Goal: Task Accomplishment & Management: Complete application form

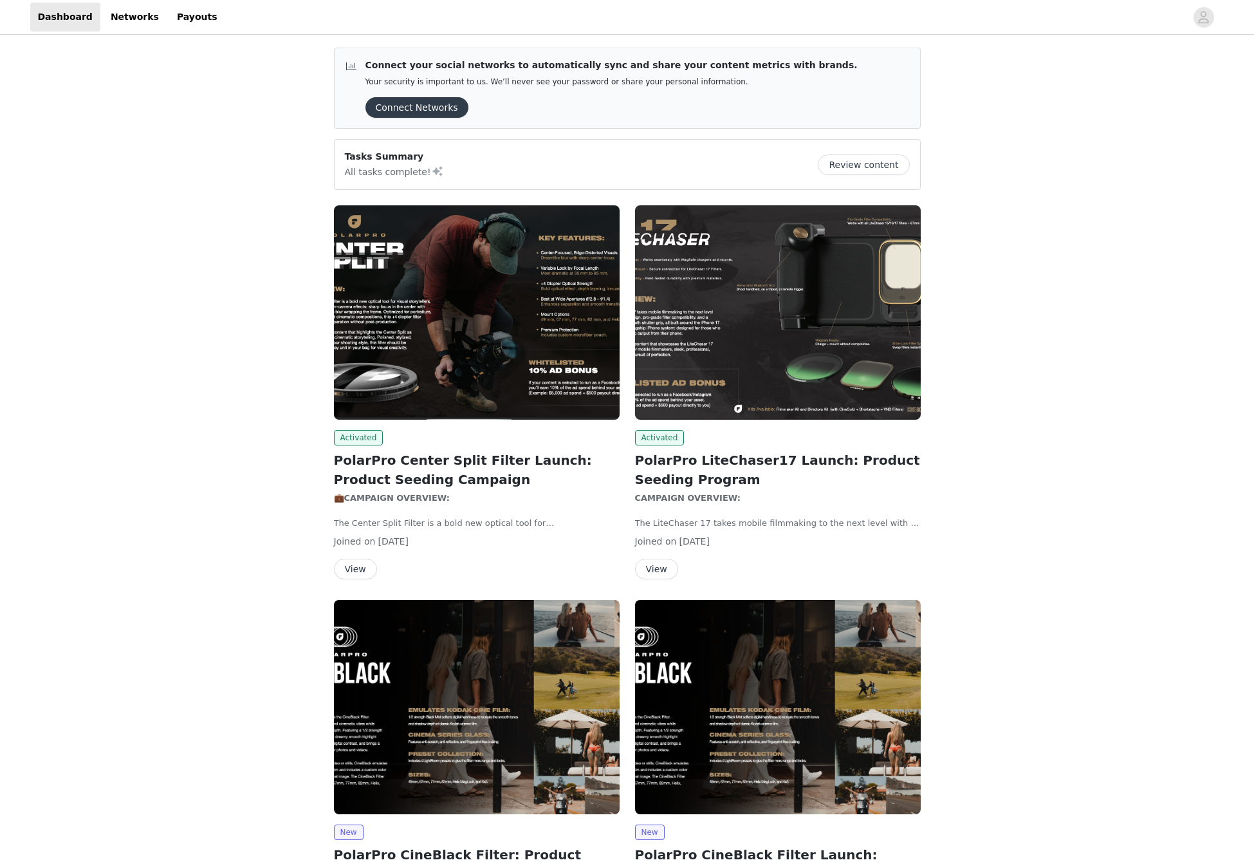
scroll to position [158, 0]
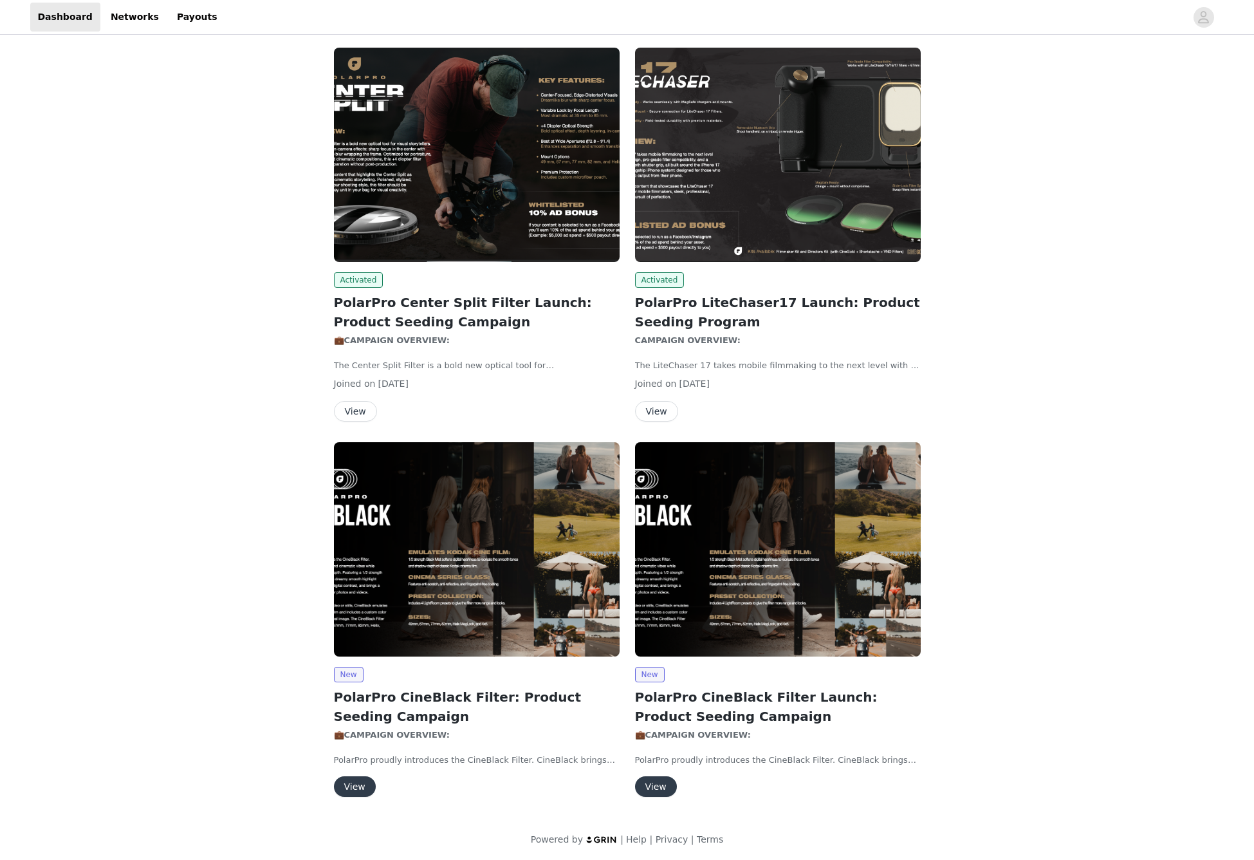
click at [354, 781] on button "View" at bounding box center [355, 786] width 42 height 21
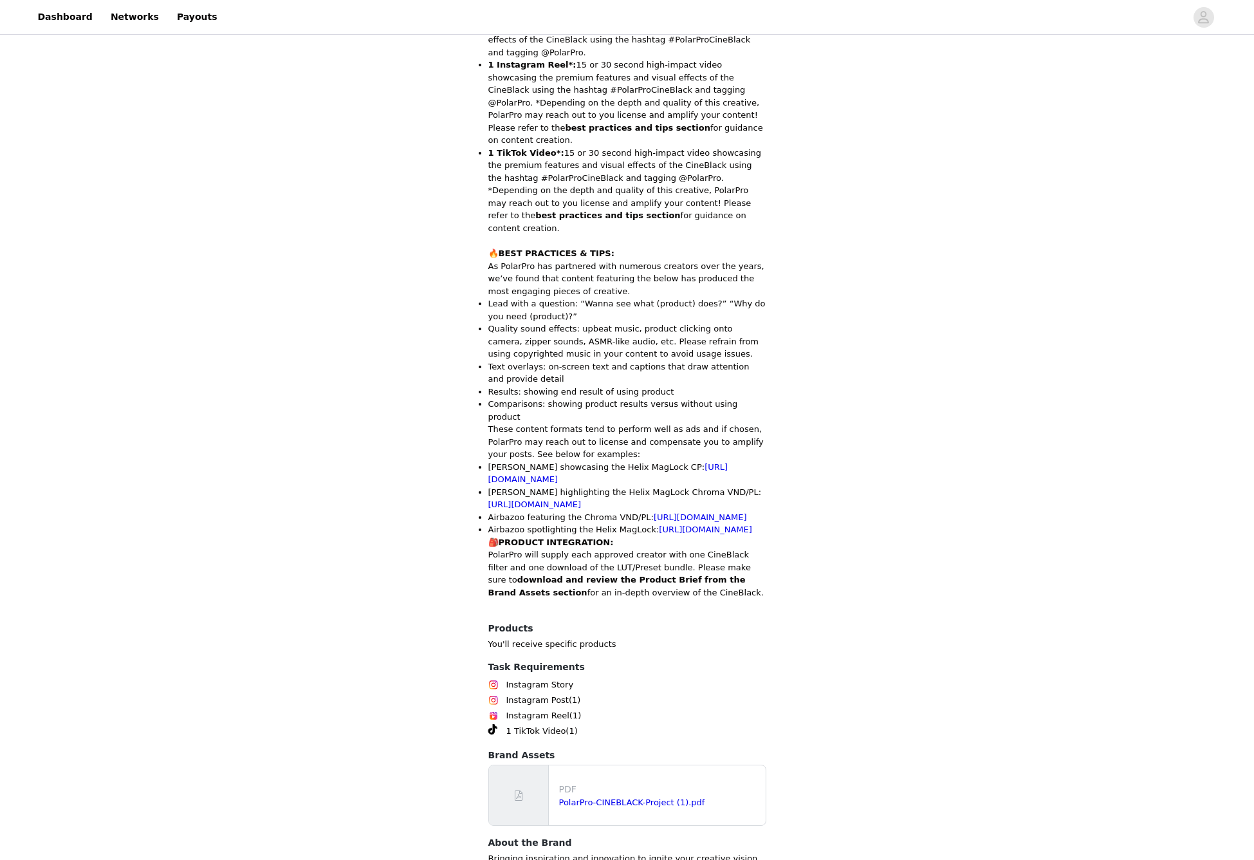
scroll to position [712, 0]
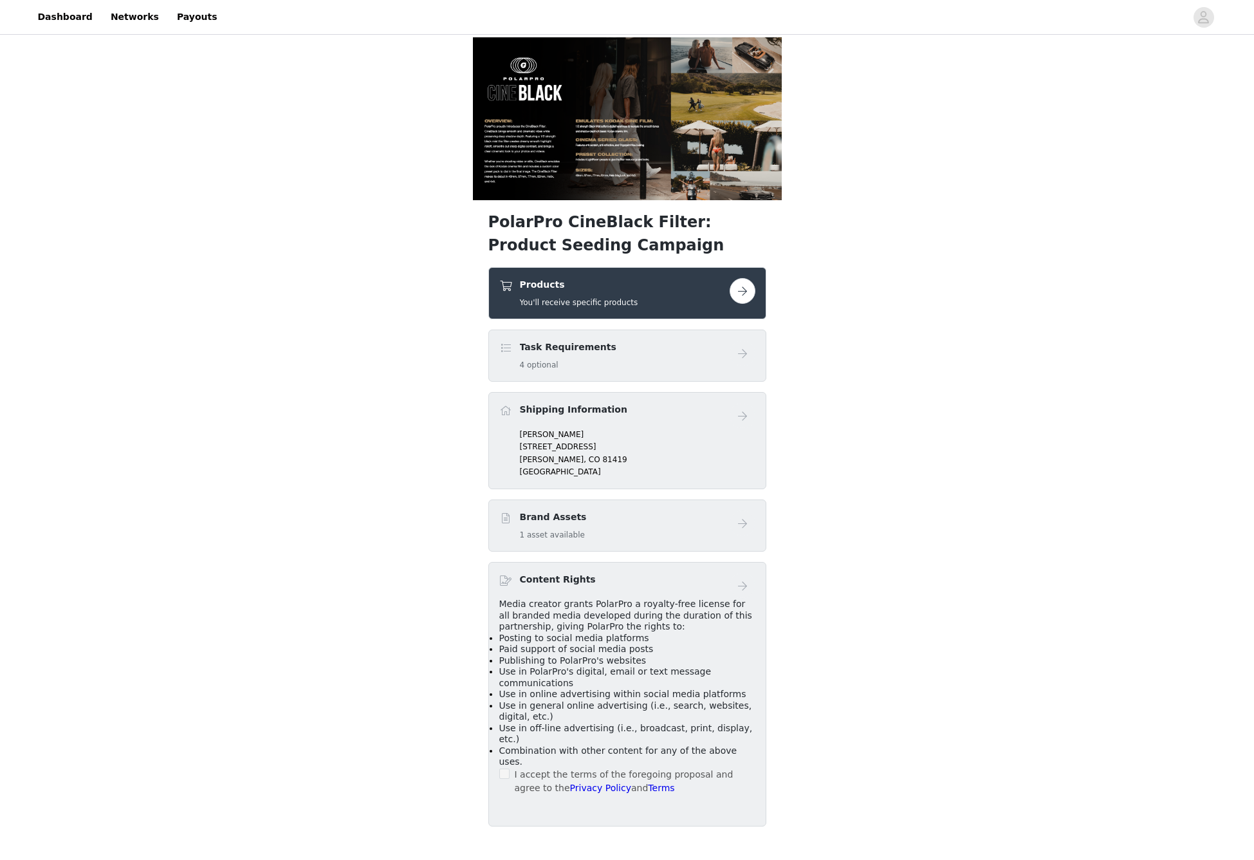
click at [735, 286] on button "button" at bounding box center [743, 291] width 26 height 26
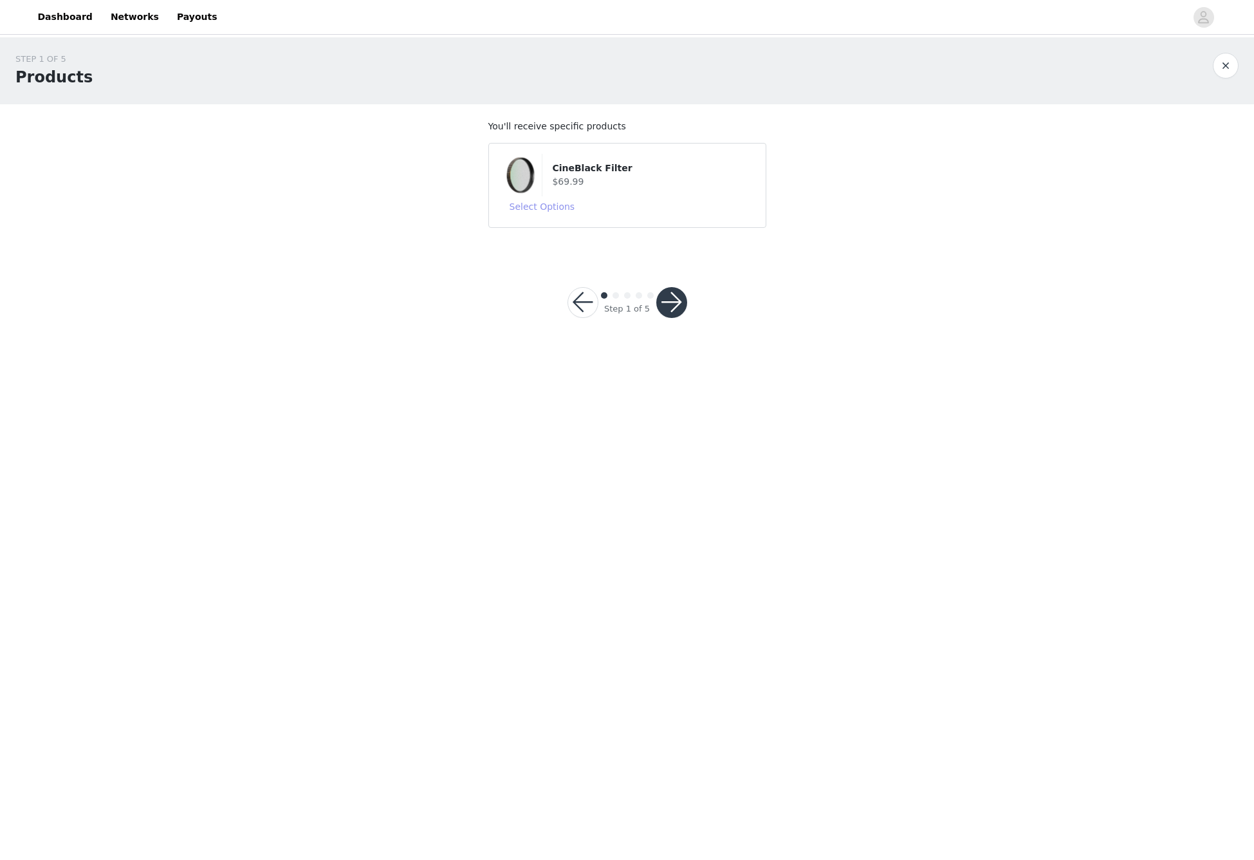
click at [562, 201] on button "Select Options" at bounding box center [542, 206] width 86 height 21
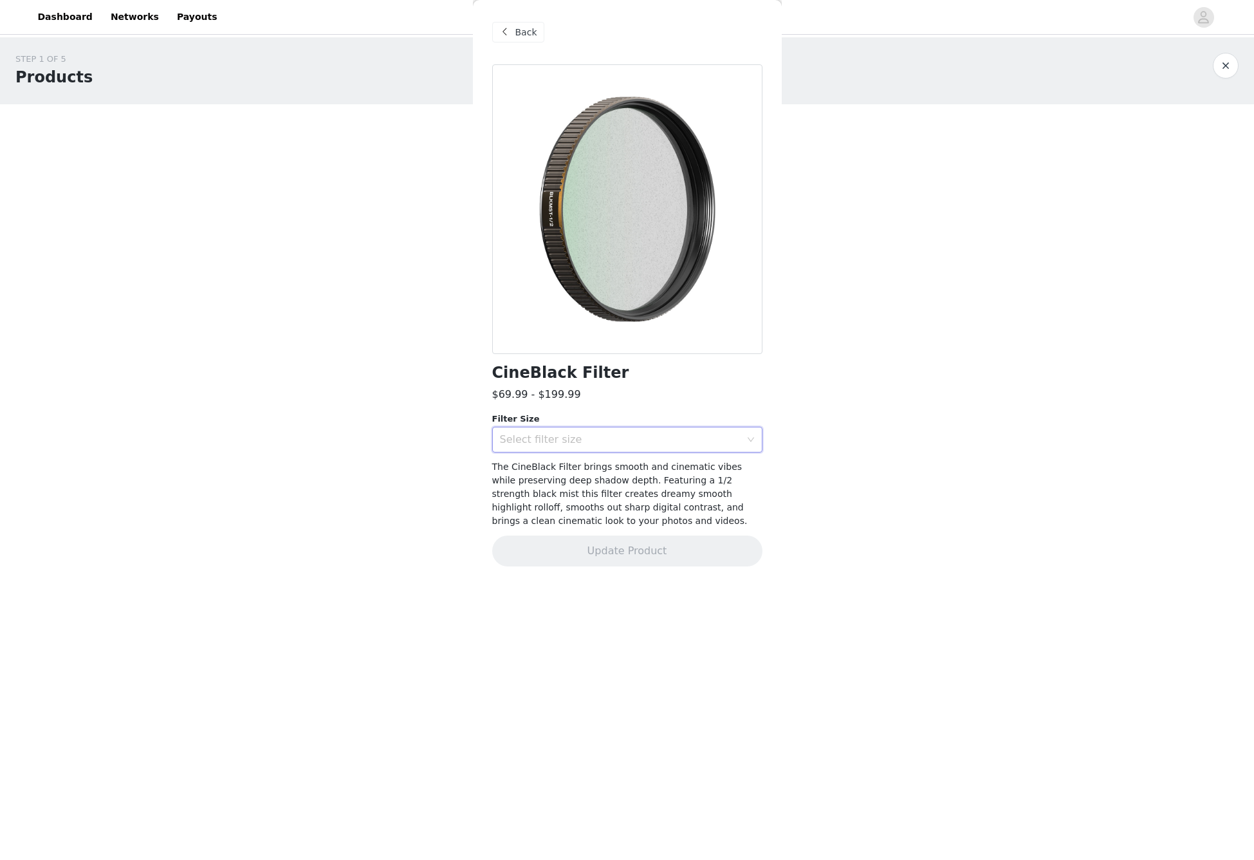
click at [751, 438] on icon "icon: down" at bounding box center [751, 440] width 8 height 8
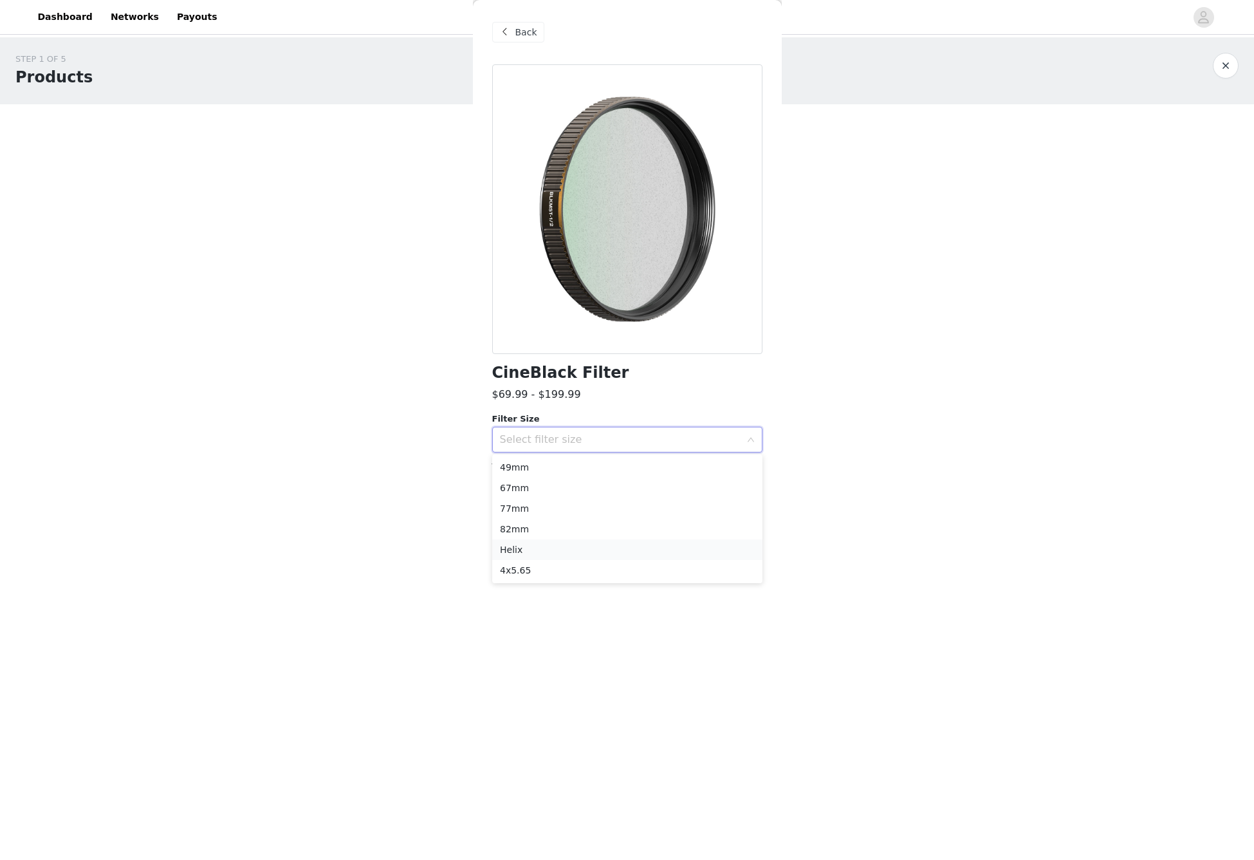
click at [534, 544] on li "Helix" at bounding box center [627, 549] width 270 height 21
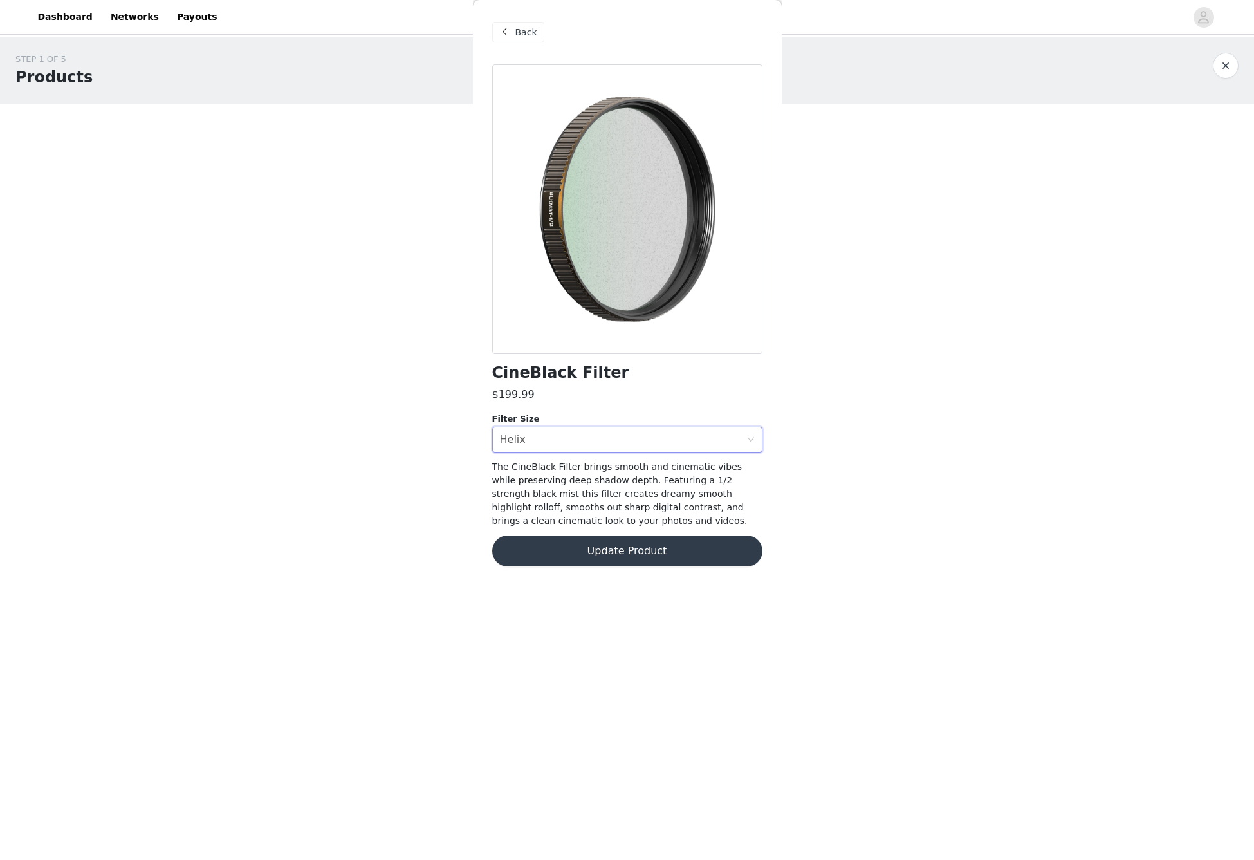
click at [623, 552] on button "Update Product" at bounding box center [627, 550] width 270 height 31
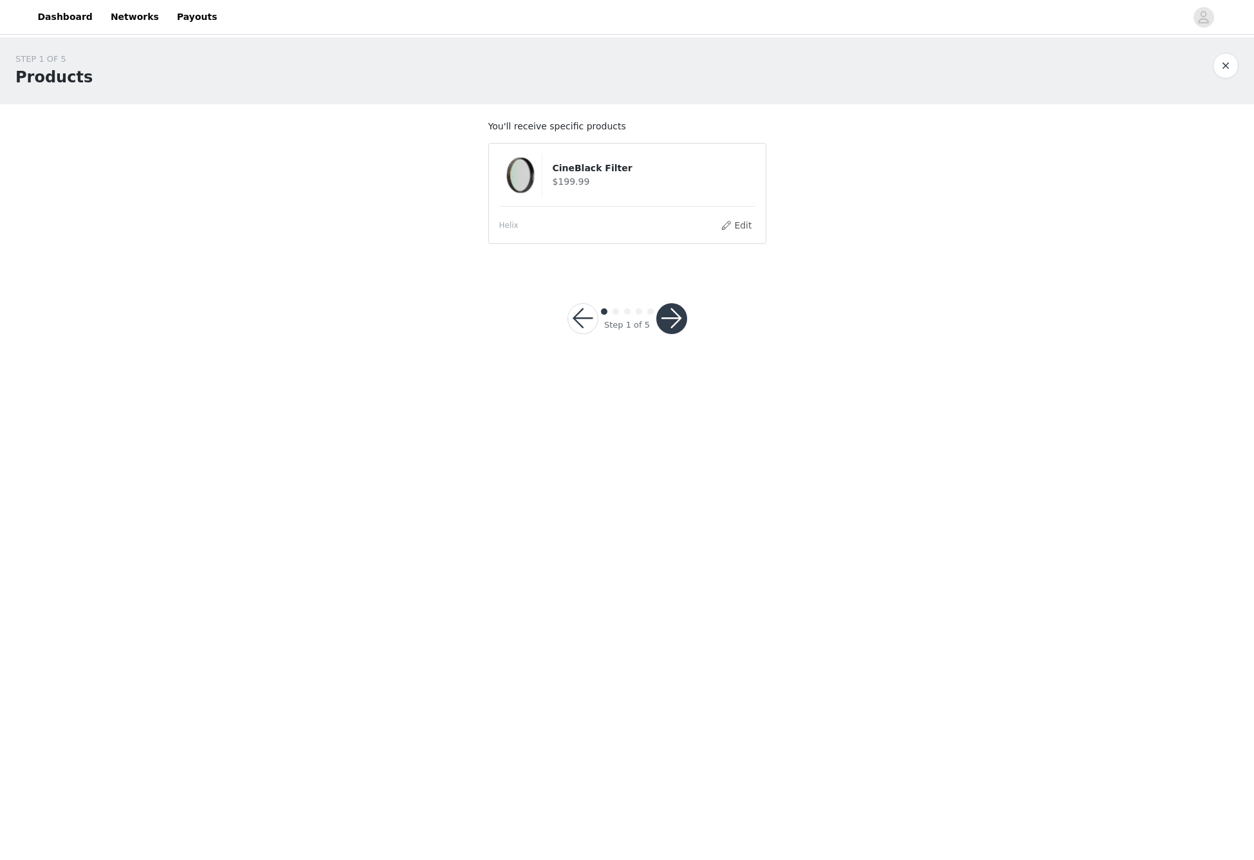
click at [672, 317] on button "button" at bounding box center [671, 318] width 31 height 31
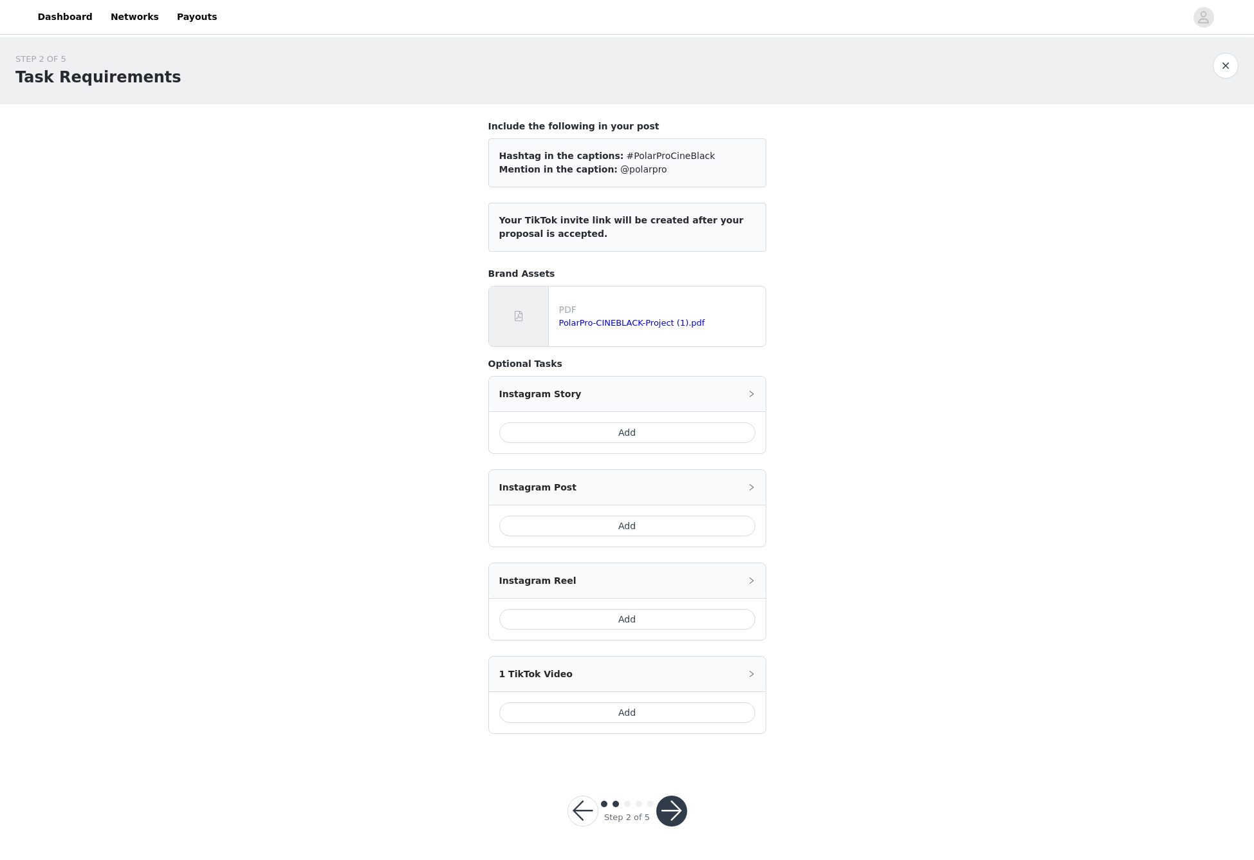
click at [652, 432] on button "Add" at bounding box center [627, 432] width 256 height 21
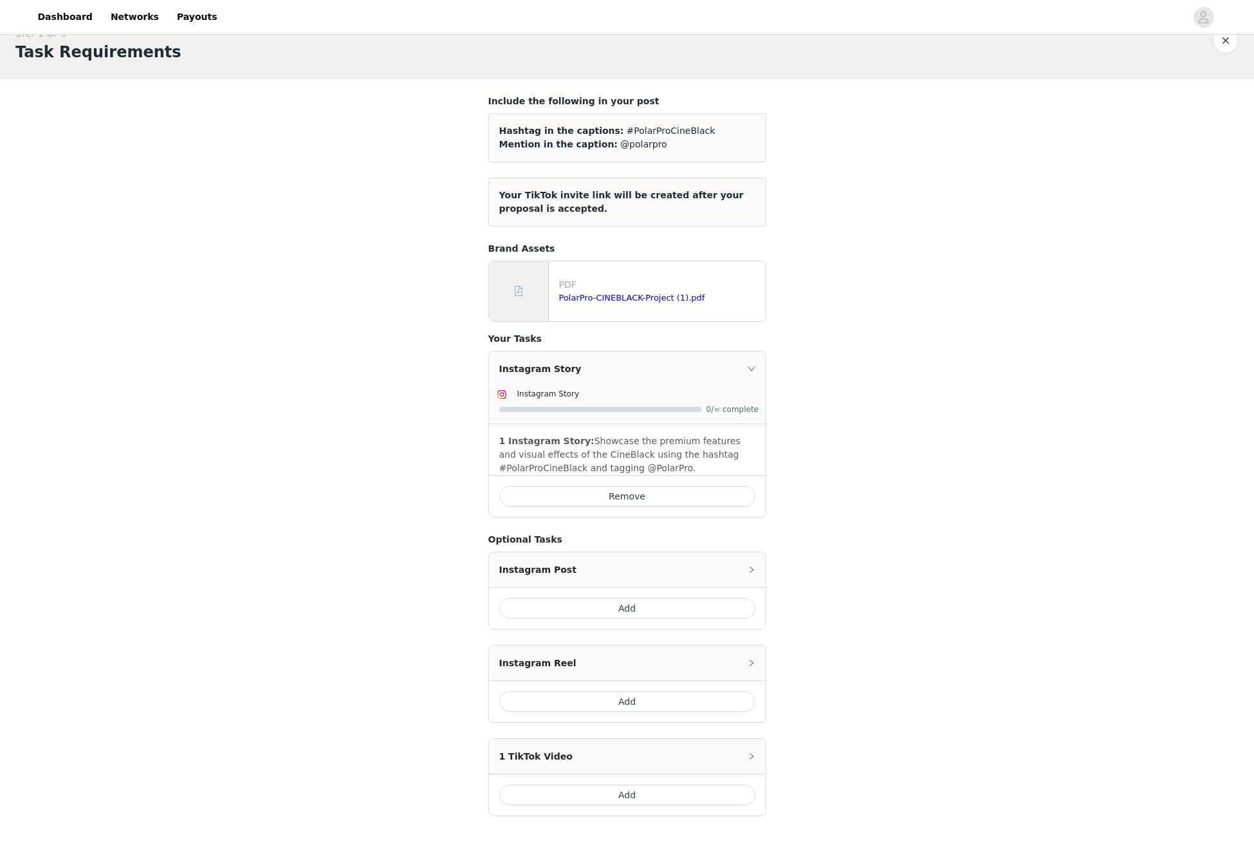
scroll to position [33, 0]
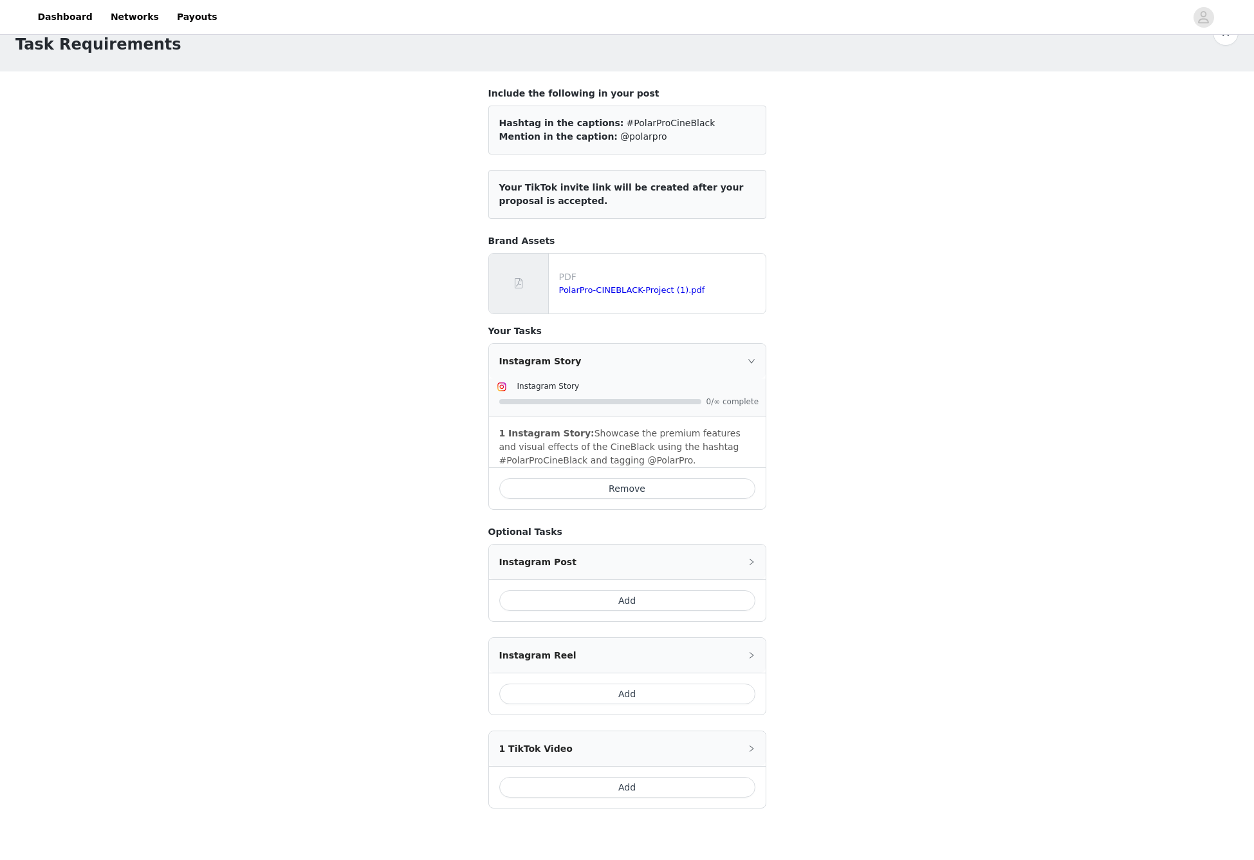
click at [638, 599] on button "Add" at bounding box center [627, 600] width 256 height 21
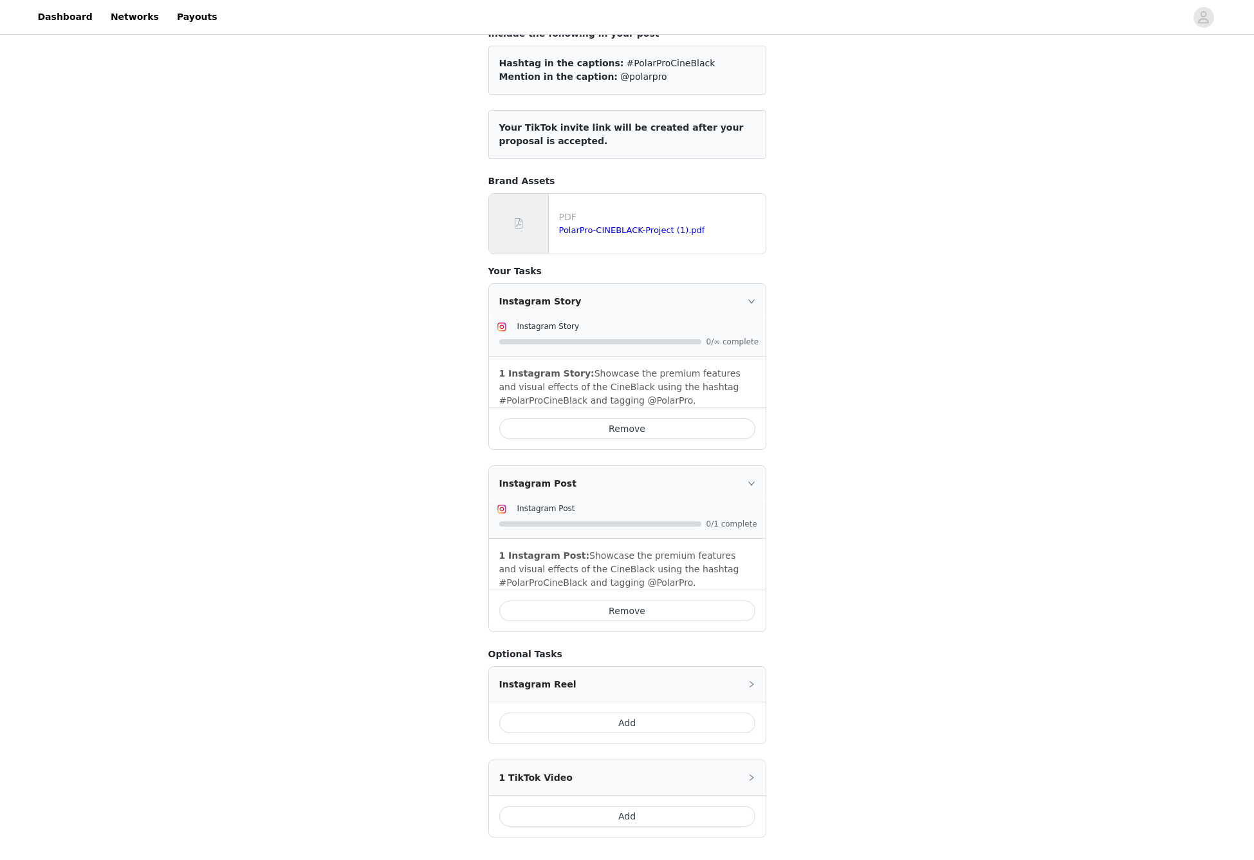
scroll to position [193, 0]
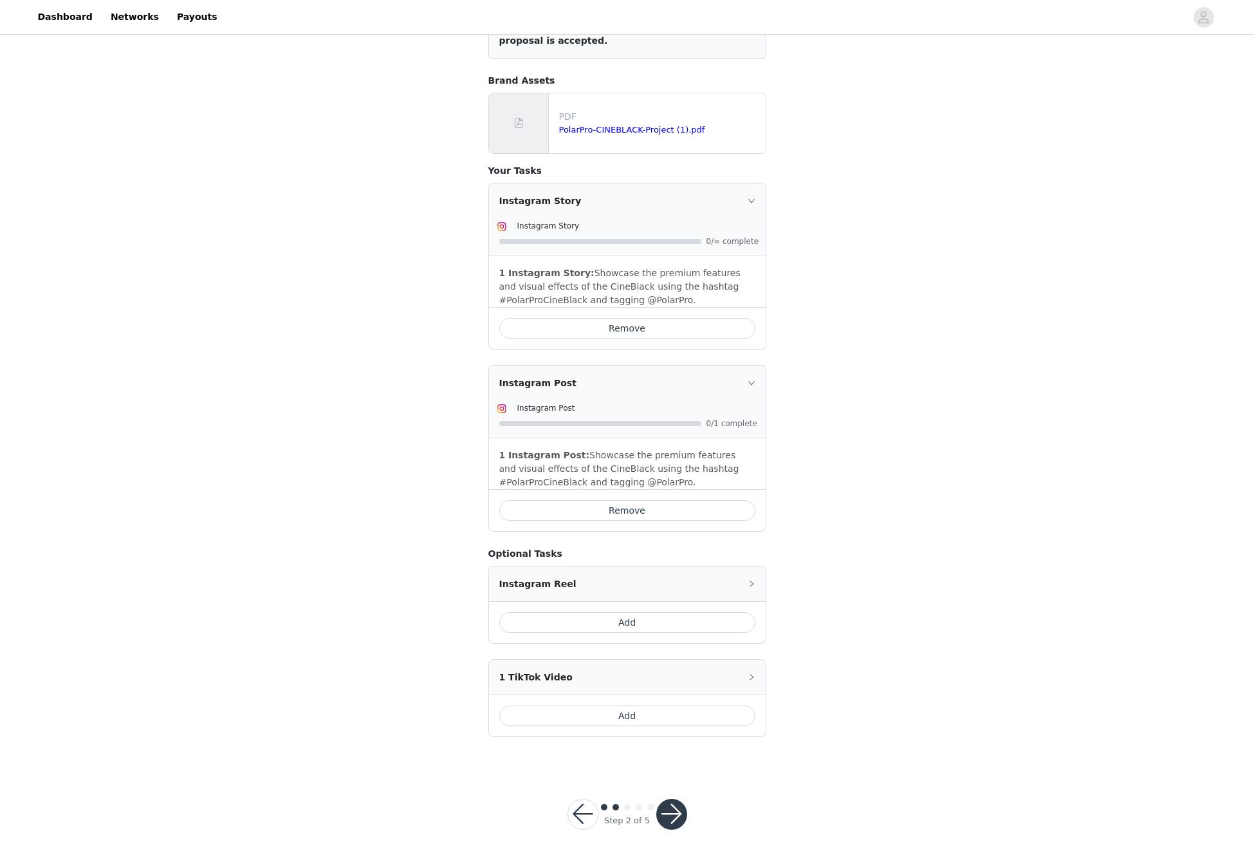
click at [679, 808] on button "button" at bounding box center [671, 813] width 31 height 31
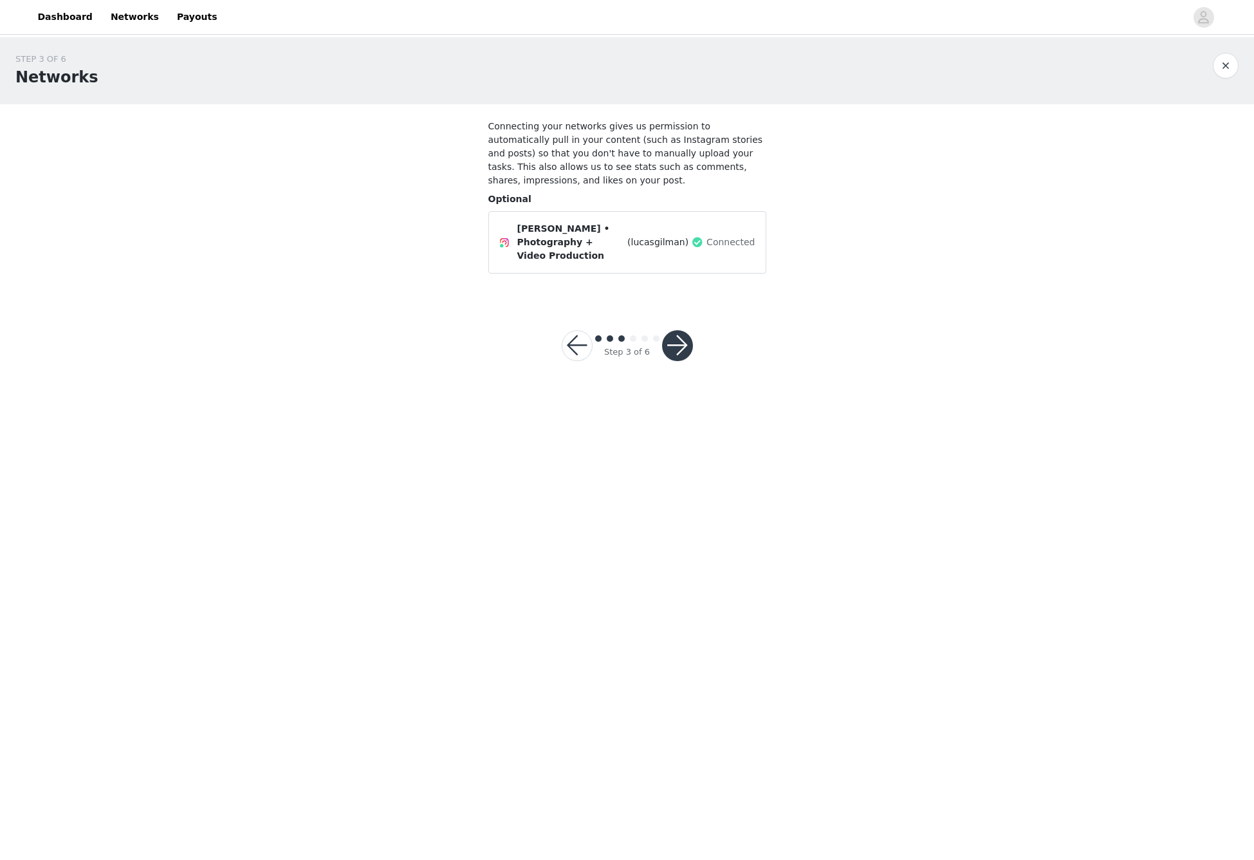
click at [677, 344] on button "button" at bounding box center [677, 345] width 31 height 31
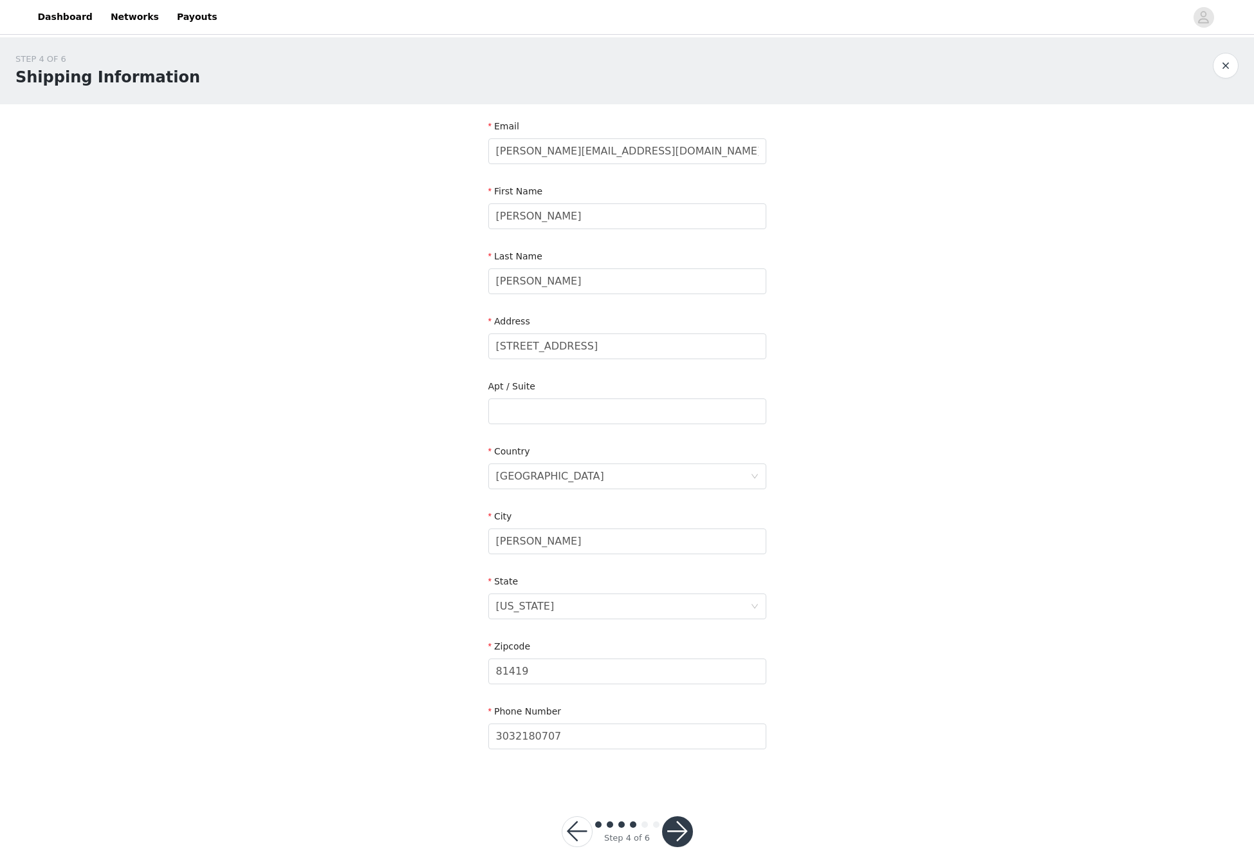
scroll to position [17, 0]
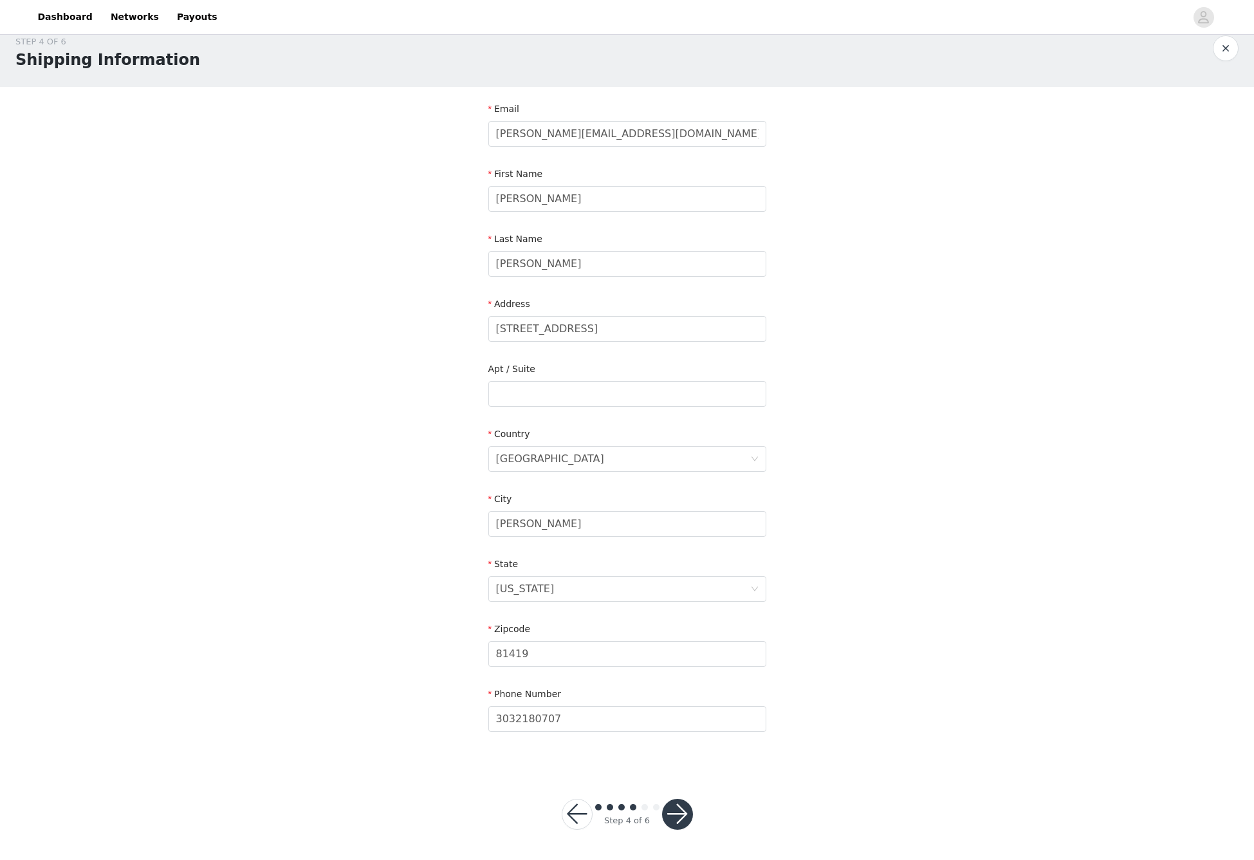
click at [684, 812] on button "button" at bounding box center [677, 813] width 31 height 31
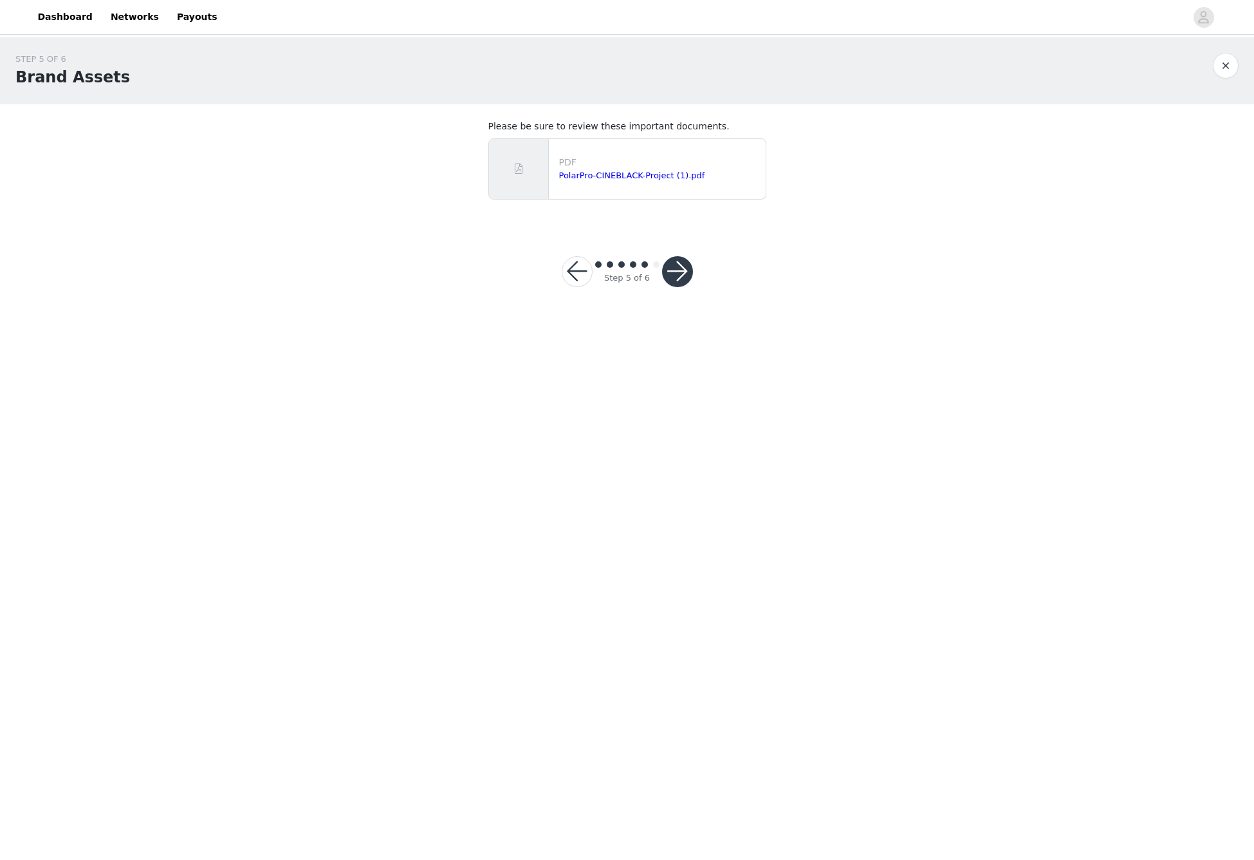
click at [681, 273] on button "button" at bounding box center [677, 271] width 31 height 31
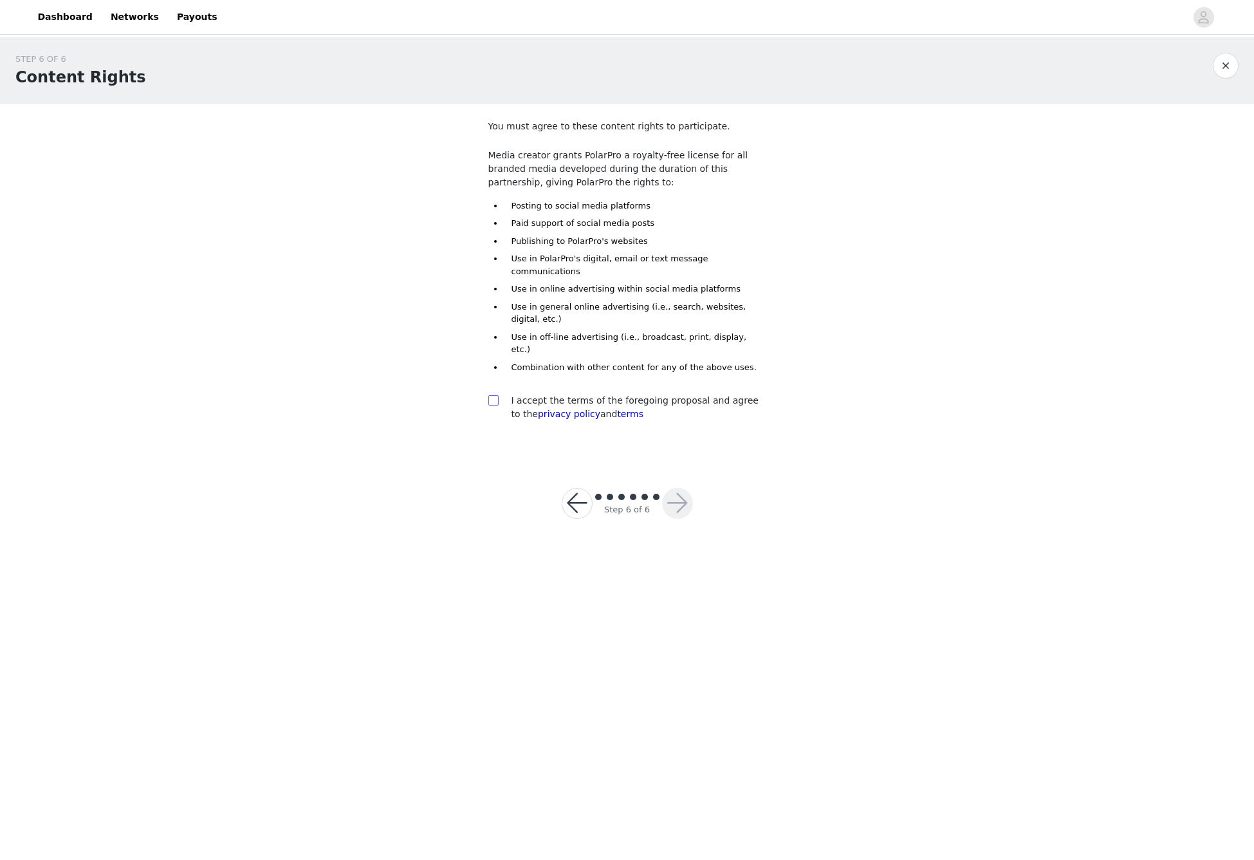
click at [494, 395] on input "checkbox" at bounding box center [492, 399] width 9 height 9
checkbox input "true"
click at [677, 488] on button "button" at bounding box center [677, 503] width 31 height 31
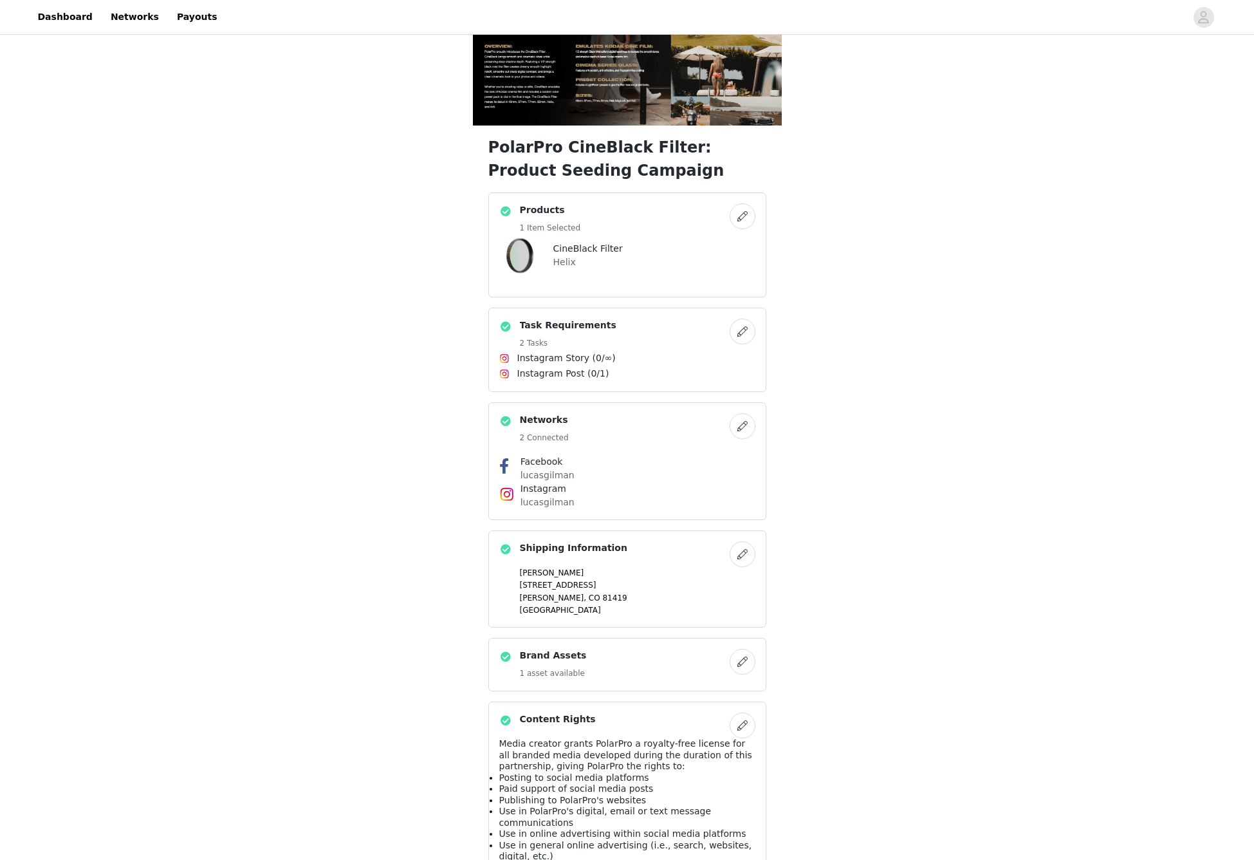
scroll to position [264, 0]
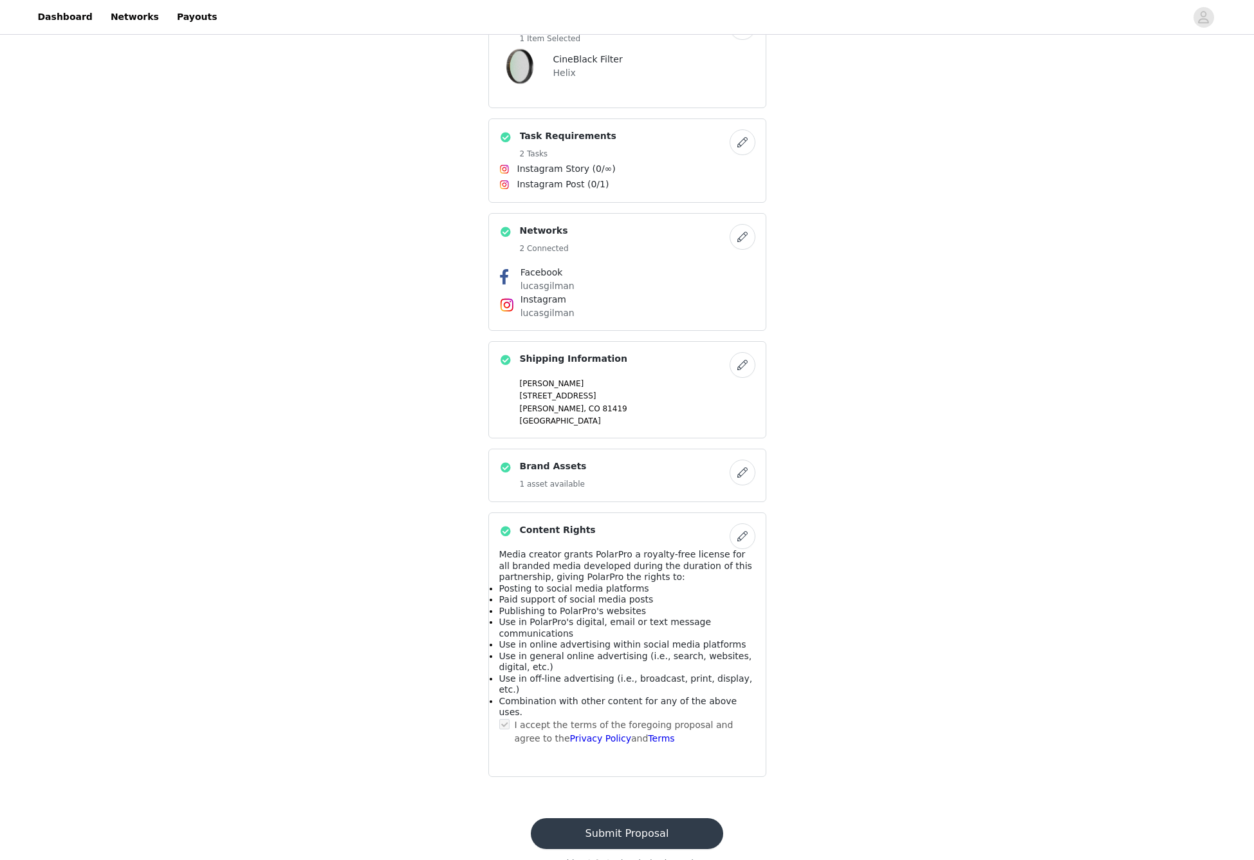
click at [645, 818] on button "Submit Proposal" at bounding box center [627, 833] width 192 height 31
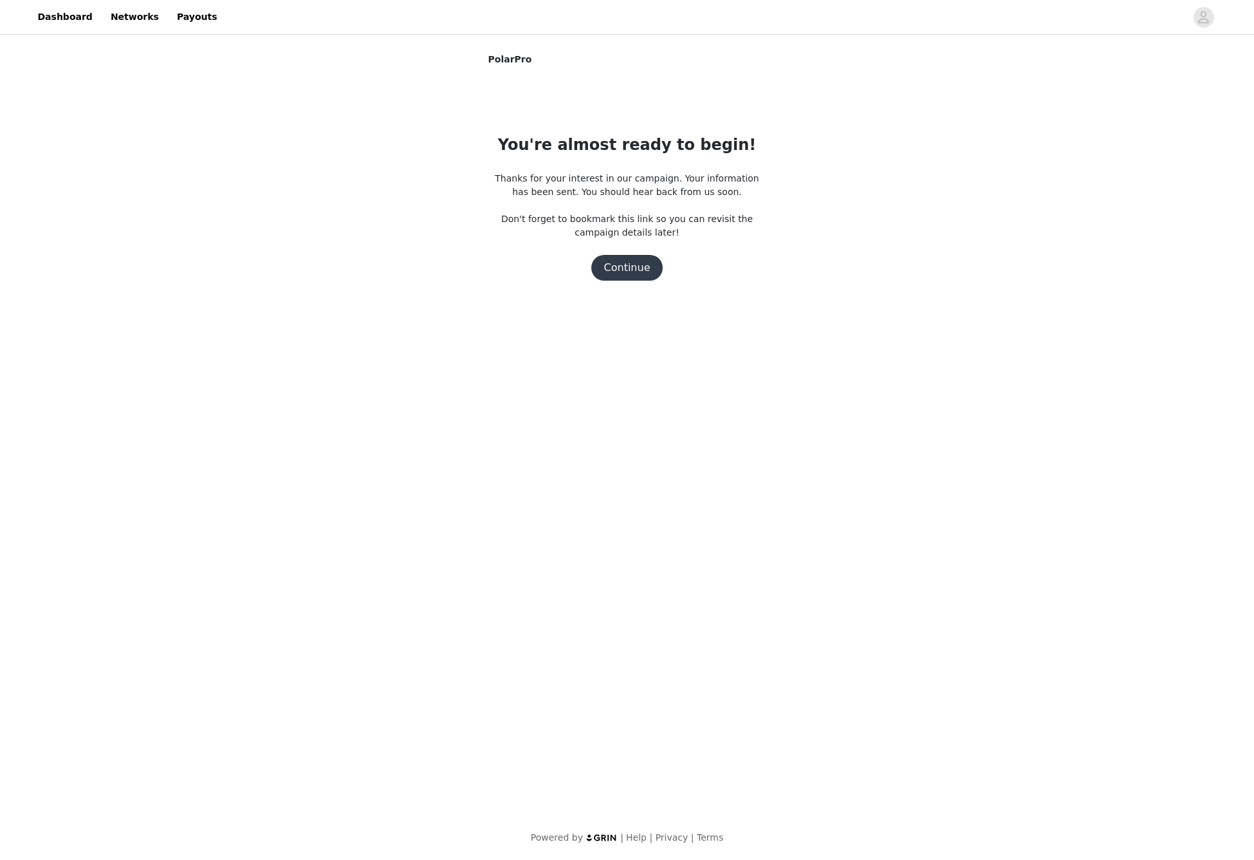
scroll to position [0, 0]
click at [627, 270] on button "Continue" at bounding box center [627, 268] width 72 height 26
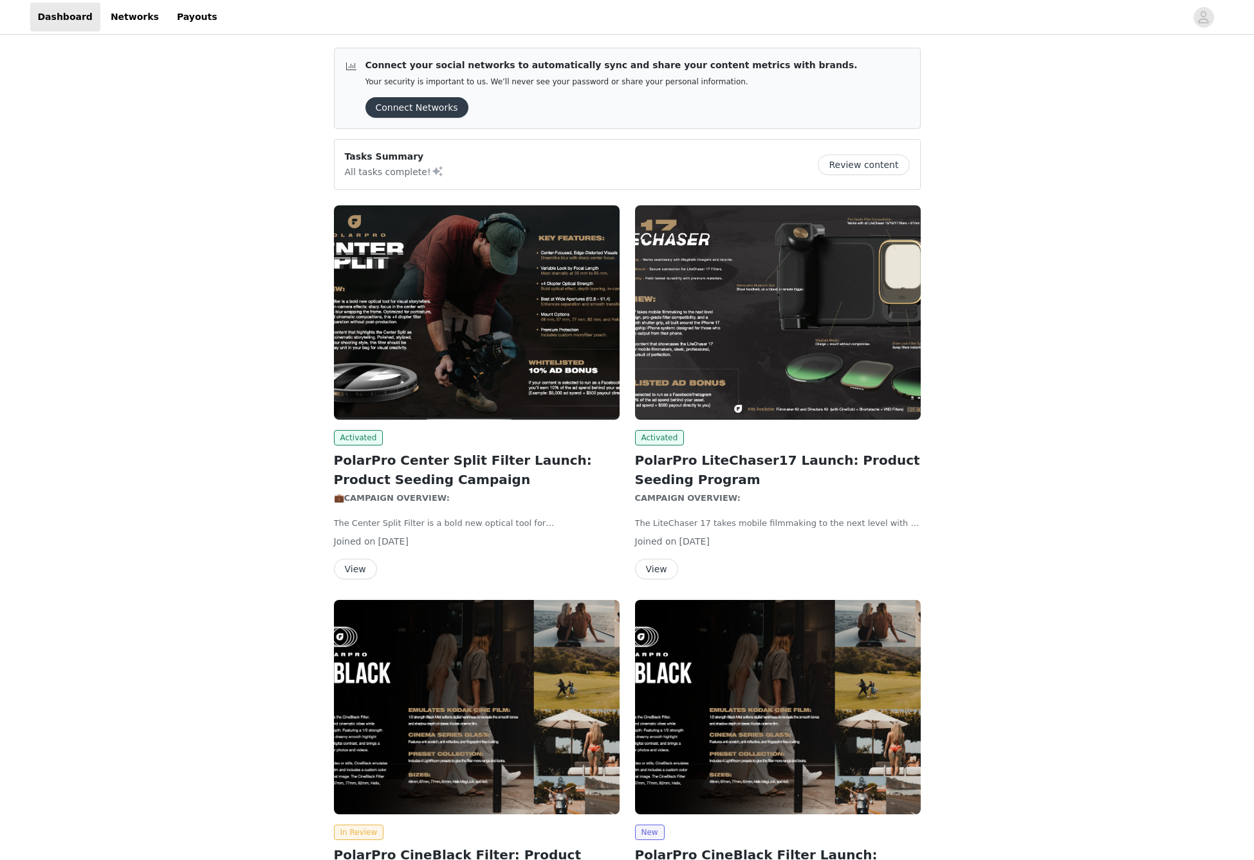
scroll to position [176, 0]
